Goal: Information Seeking & Learning: Learn about a topic

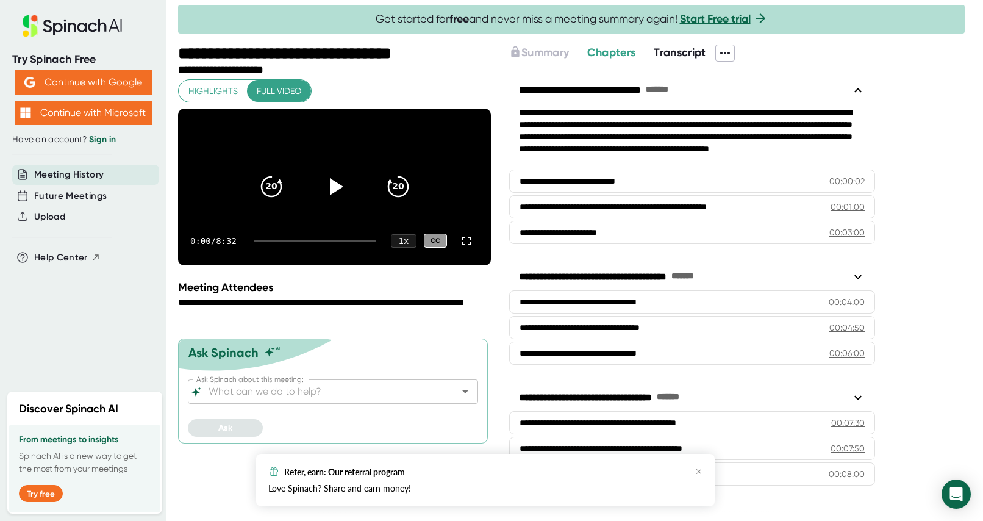
click at [459, 53] on span "Transcript" at bounding box center [680, 52] width 52 height 13
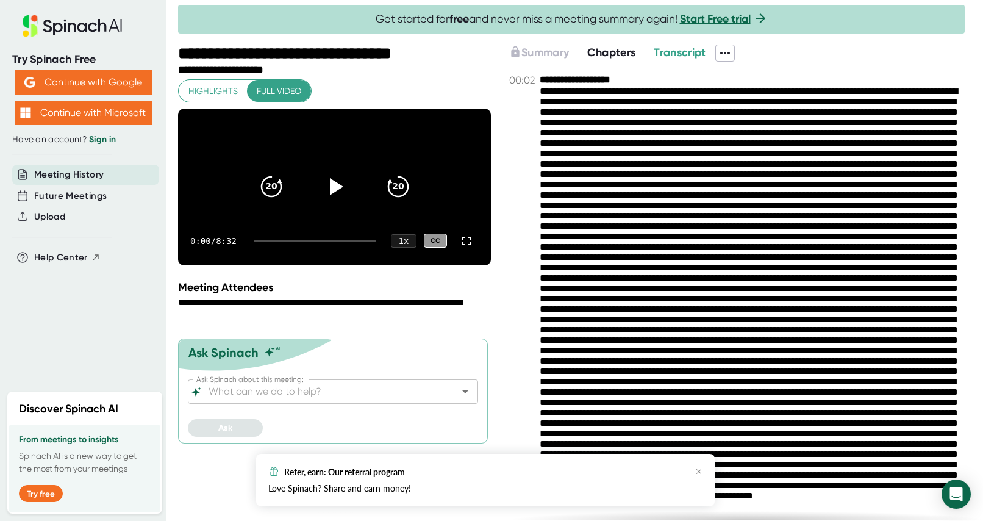
click at [459, 55] on span "Transcript" at bounding box center [680, 52] width 52 height 13
click at [459, 466] on div "Refer, earn: Our referral program" at bounding box center [485, 471] width 434 height 11
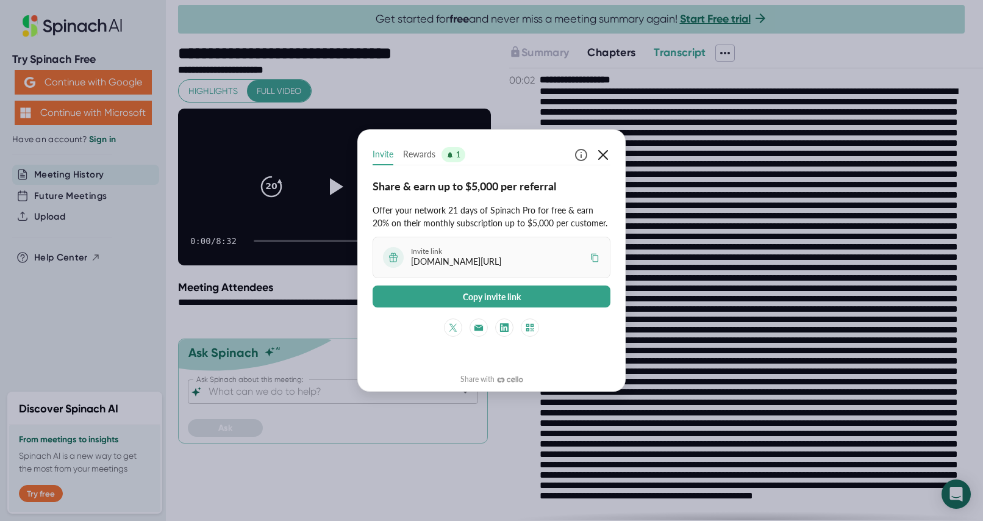
click at [459, 151] on icon "button" at bounding box center [603, 155] width 15 height 15
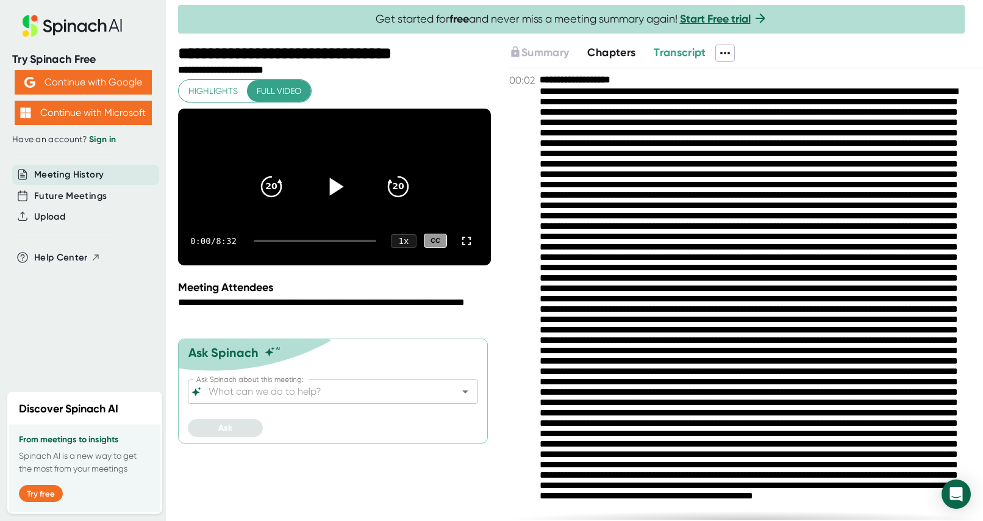
click at [337, 196] on icon at bounding box center [336, 187] width 14 height 18
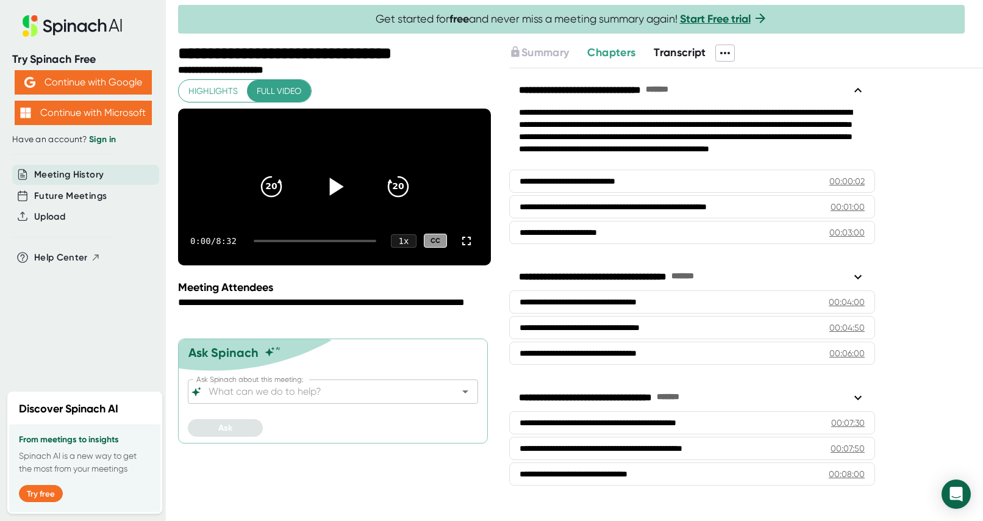
click at [342, 201] on icon at bounding box center [334, 186] width 31 height 31
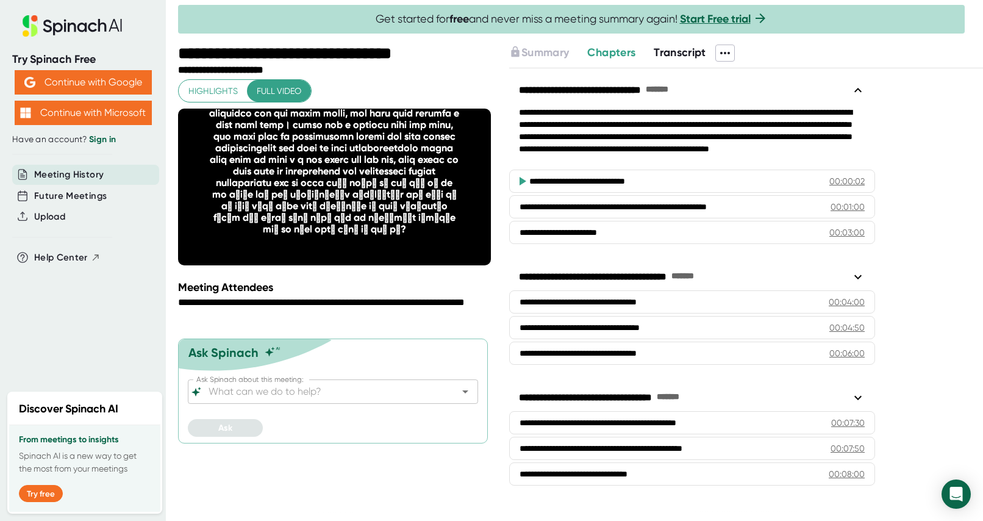
click at [689, 52] on span "Transcript" at bounding box center [680, 52] width 52 height 13
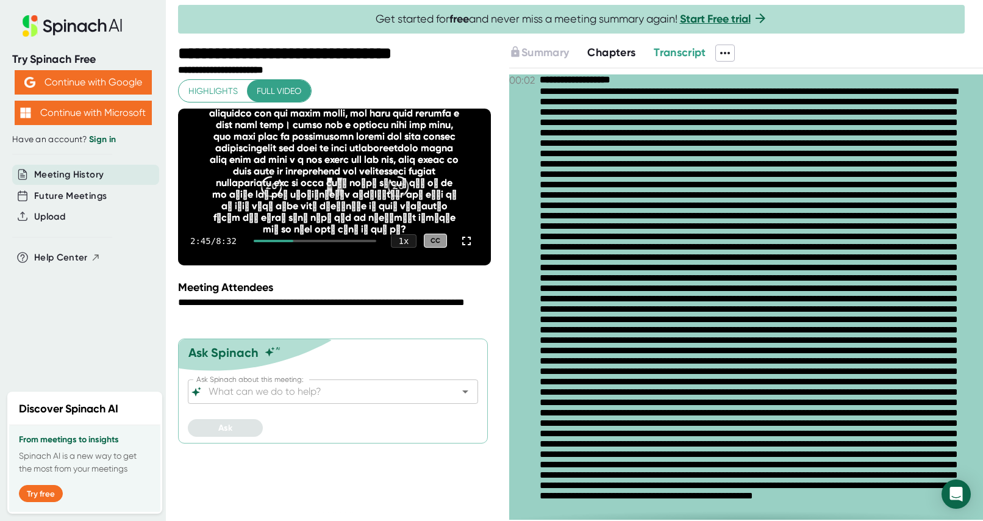
click at [309, 242] on div at bounding box center [282, 241] width 56 height 2
click at [304, 242] on div at bounding box center [281, 241] width 54 height 2
click at [346, 242] on div at bounding box center [301, 241] width 94 height 2
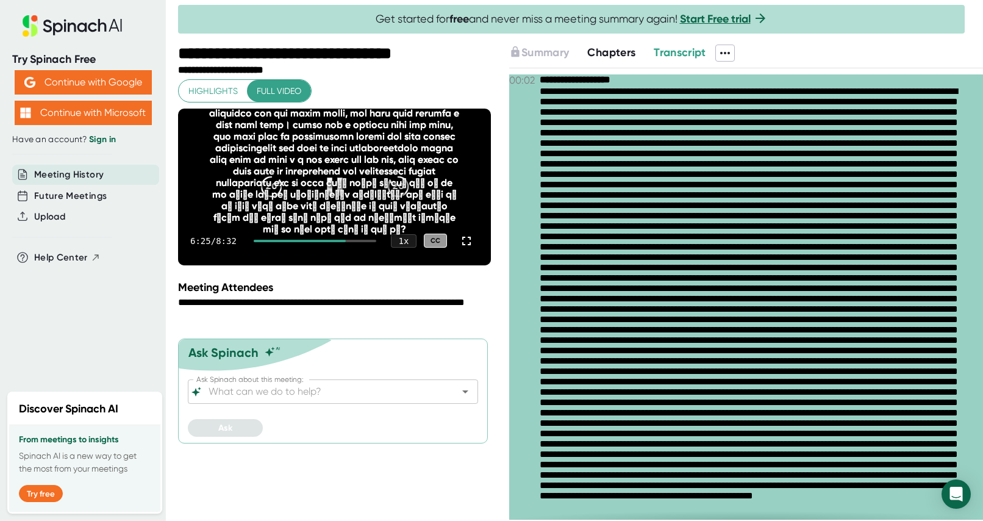
click at [344, 242] on div at bounding box center [300, 241] width 92 height 2
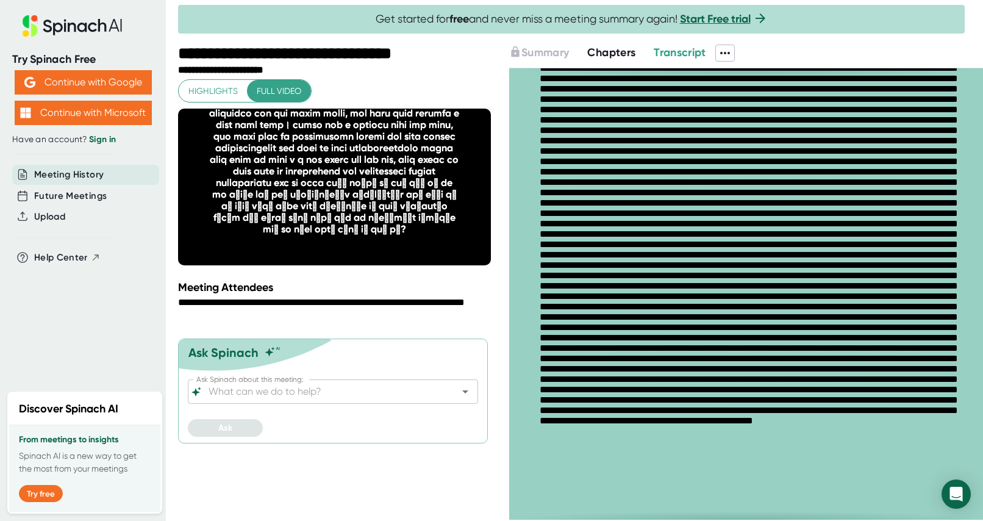
scroll to position [173, 0]
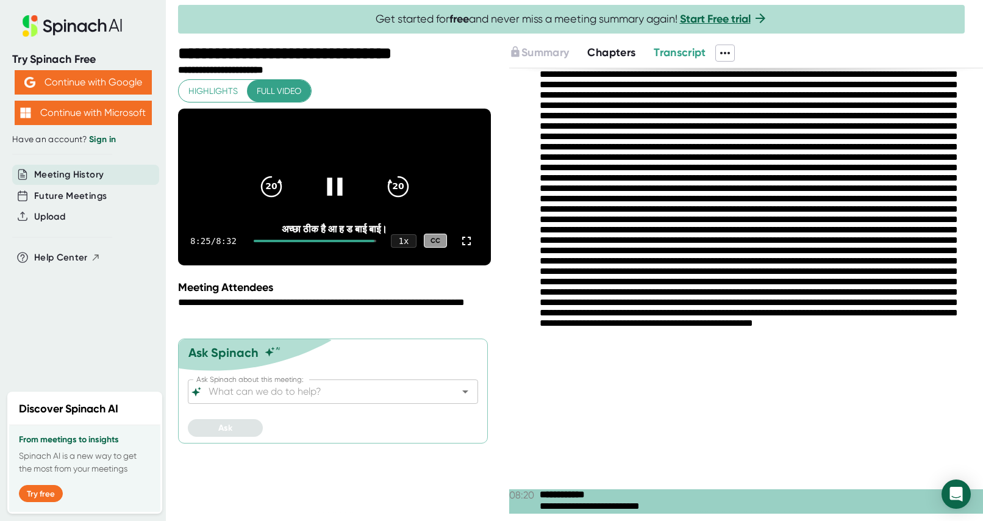
click at [334, 192] on icon at bounding box center [334, 186] width 31 height 31
